Goal: Transaction & Acquisition: Purchase product/service

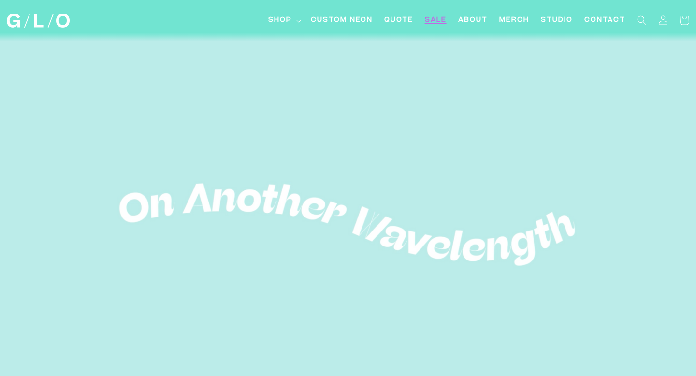
click at [438, 22] on span "SALE" at bounding box center [436, 20] width 22 height 10
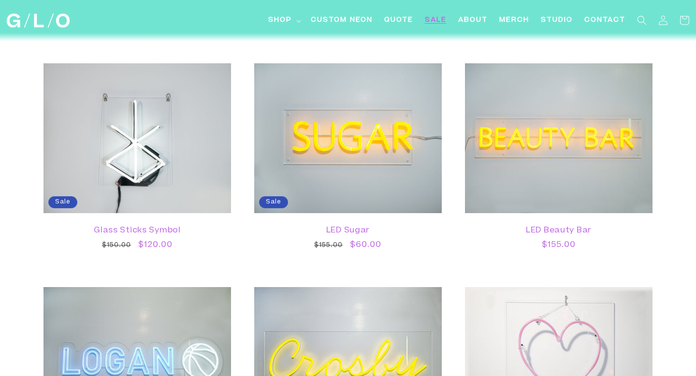
scroll to position [1446, 0]
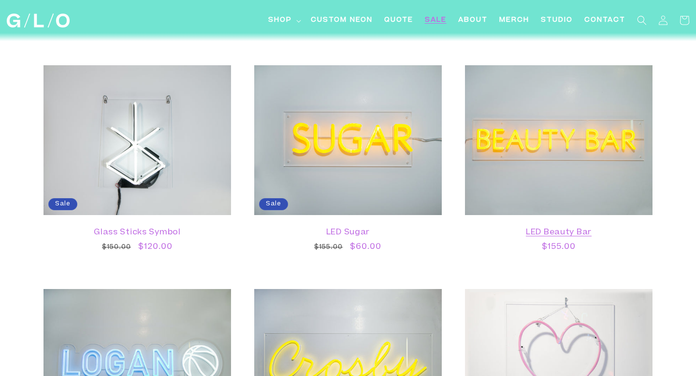
click at [586, 228] on link "LED Beauty Bar" at bounding box center [559, 232] width 168 height 9
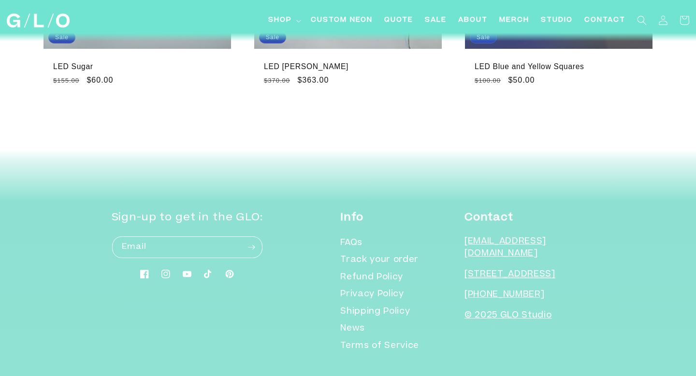
scroll to position [559, 0]
